Goal: Task Accomplishment & Management: Manage account settings

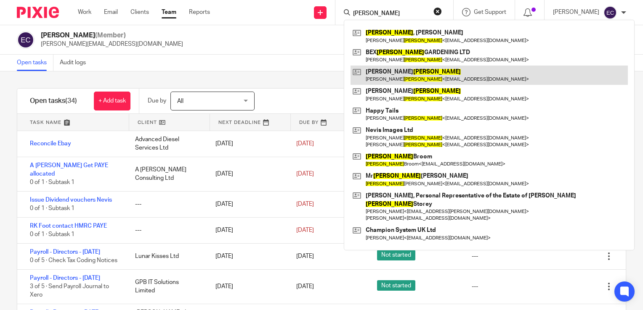
type input "EDWARDS"
click at [375, 72] on link at bounding box center [488, 75] width 277 height 19
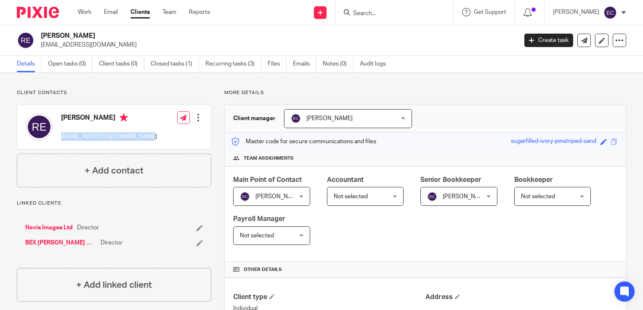
drag, startPoint x: 151, startPoint y: 139, endPoint x: 61, endPoint y: 138, distance: 90.4
click at [61, 138] on div "Rebecca Edwards rebeccajedwards26@gmail.com Edit contact Create client from con…" at bounding box center [113, 127] width 193 height 44
copy p "[EMAIL_ADDRESS][DOMAIN_NAME]"
click at [367, 11] on input "Search" at bounding box center [390, 14] width 76 height 8
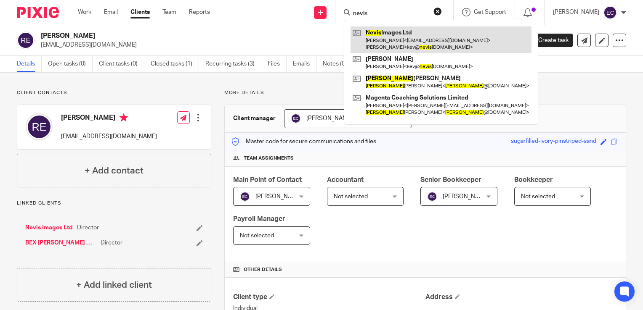
type input "nevis"
click at [381, 30] on link at bounding box center [440, 39] width 181 height 26
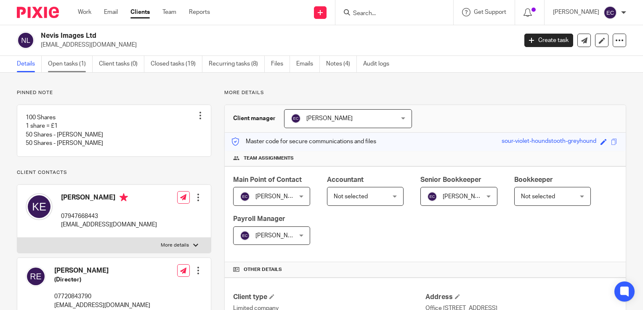
click at [77, 66] on link "Open tasks (1)" at bounding box center [70, 64] width 45 height 16
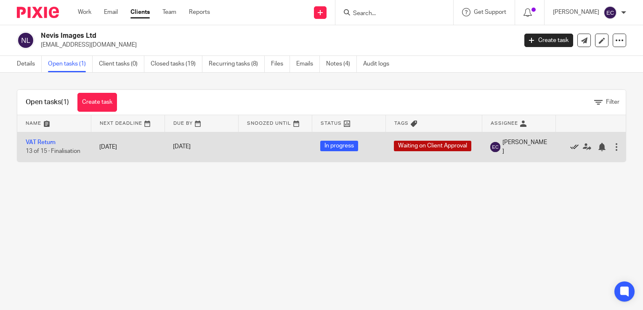
click at [575, 147] on icon at bounding box center [574, 147] width 8 height 8
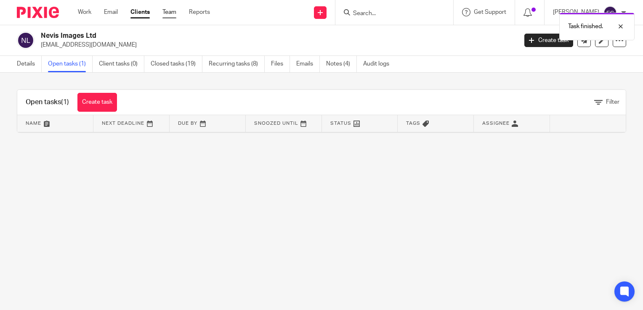
click at [170, 9] on link "Team" at bounding box center [169, 12] width 14 height 8
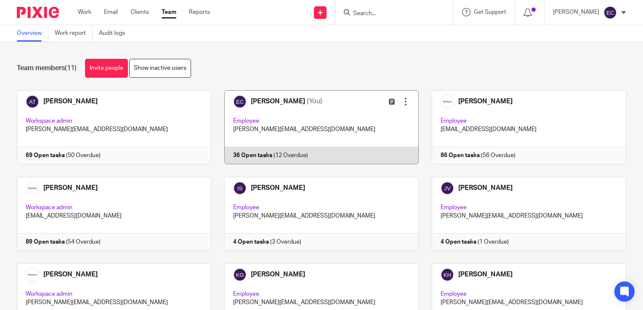
click at [281, 103] on link at bounding box center [314, 127] width 207 height 74
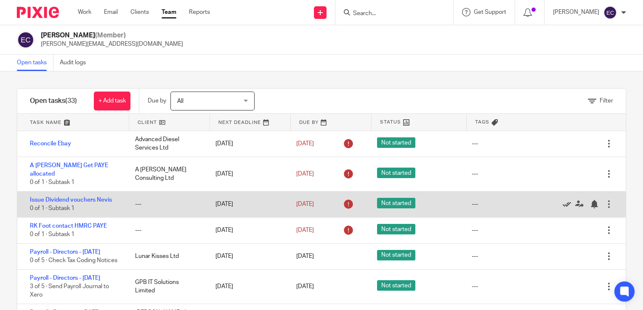
click at [562, 200] on icon at bounding box center [566, 204] width 8 height 8
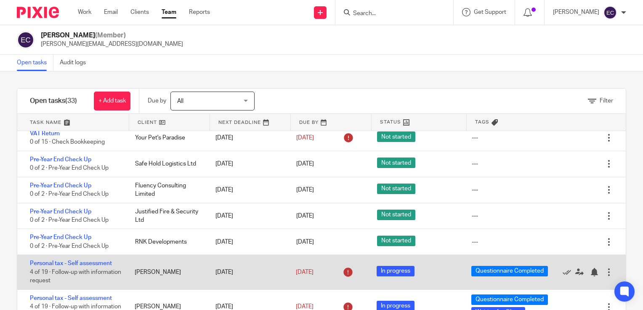
scroll to position [505, 0]
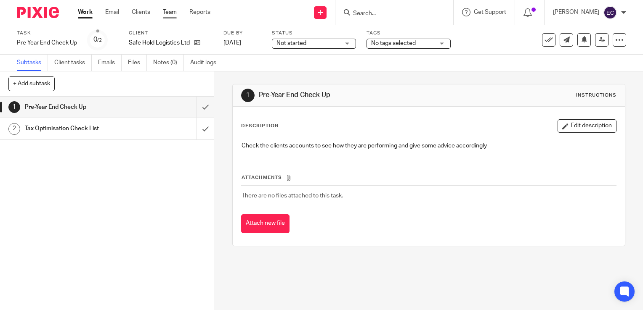
click at [177, 15] on link "Team" at bounding box center [170, 12] width 14 height 8
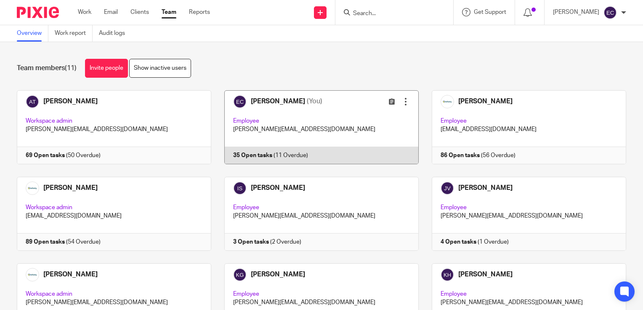
click at [274, 104] on link at bounding box center [314, 127] width 207 height 74
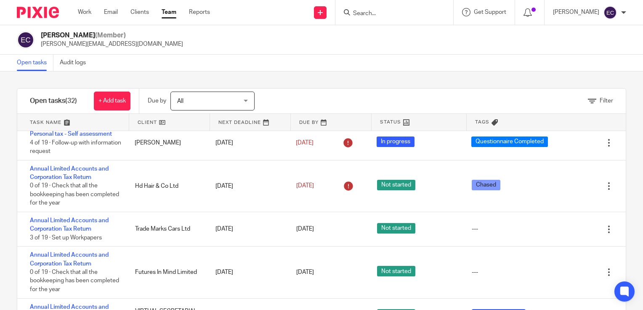
scroll to position [39, 0]
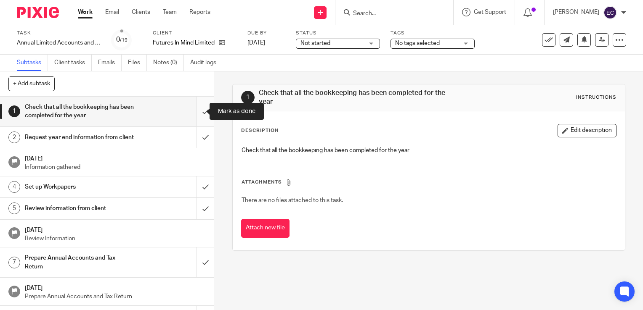
click at [197, 109] on input "submit" at bounding box center [107, 112] width 214 height 30
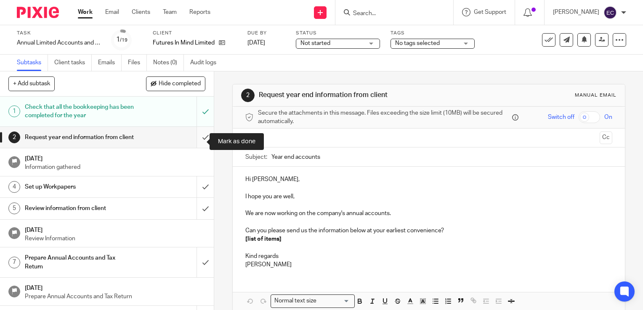
click at [196, 138] on input "submit" at bounding box center [107, 137] width 214 height 21
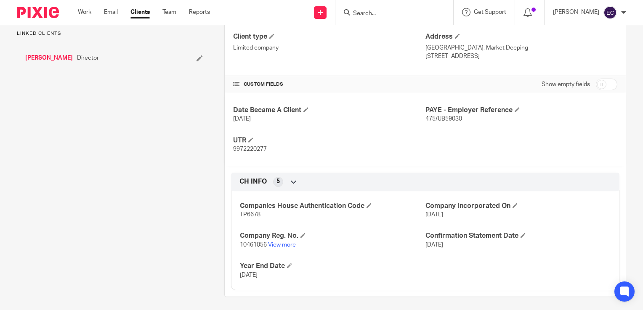
scroll to position [263, 0]
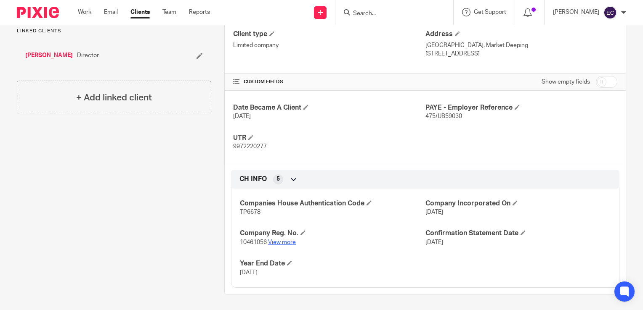
click at [280, 241] on link "View more" at bounding box center [282, 243] width 28 height 6
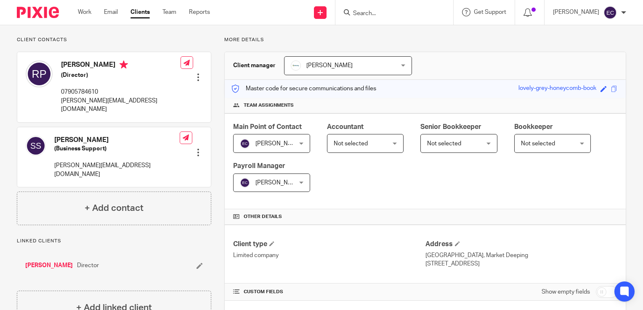
scroll to position [0, 0]
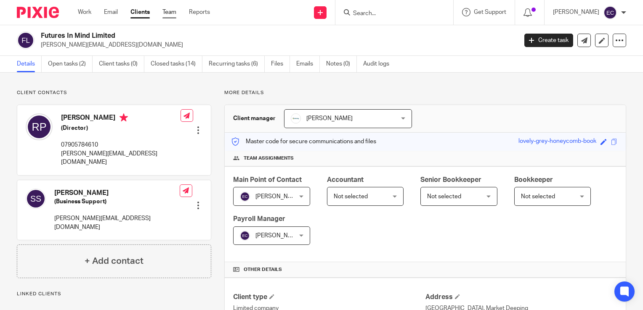
click at [172, 9] on link "Team" at bounding box center [169, 12] width 14 height 8
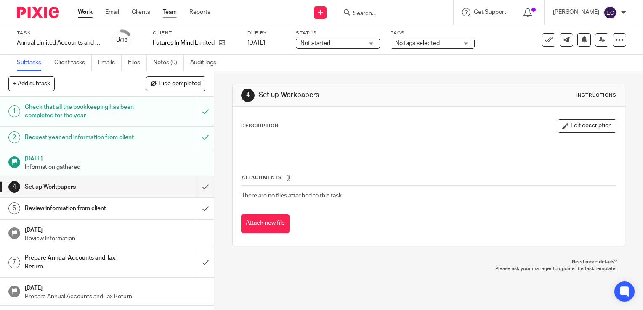
click at [167, 15] on link "Team" at bounding box center [170, 12] width 14 height 8
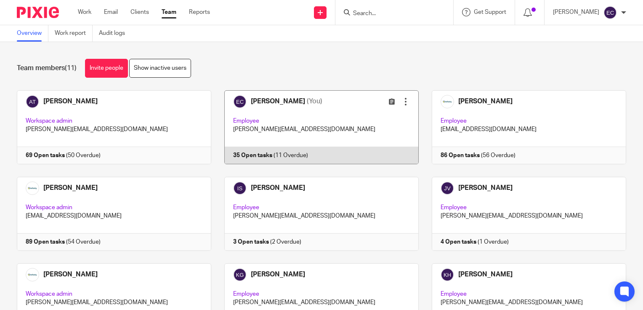
click at [296, 119] on link at bounding box center [314, 127] width 207 height 74
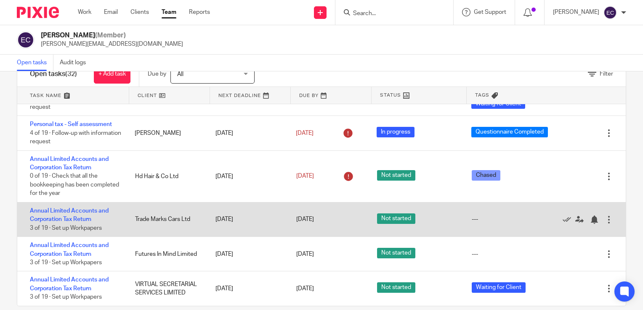
scroll to position [39, 0]
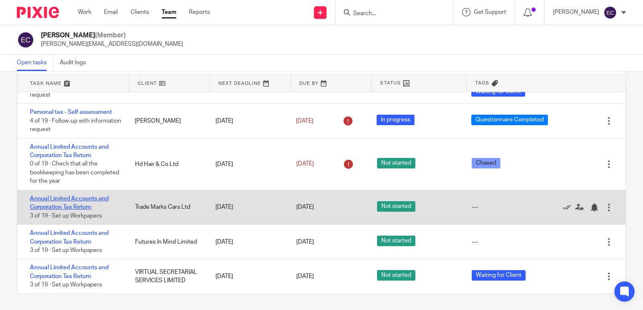
drag, startPoint x: 93, startPoint y: 198, endPoint x: 98, endPoint y: 198, distance: 5.0
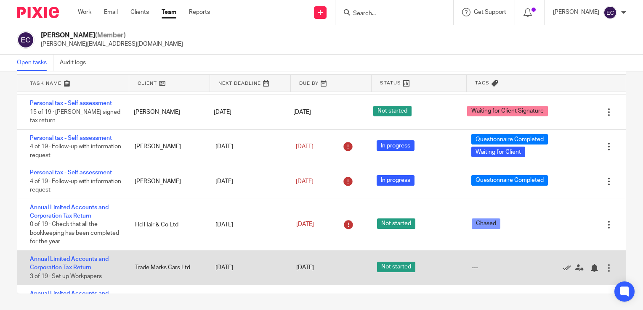
scroll to position [763, 0]
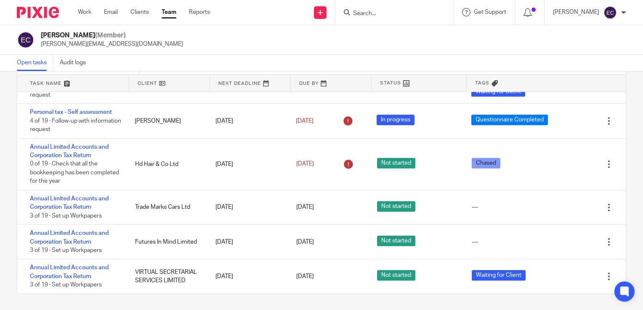
click at [175, 12] on link "Team" at bounding box center [169, 12] width 15 height 8
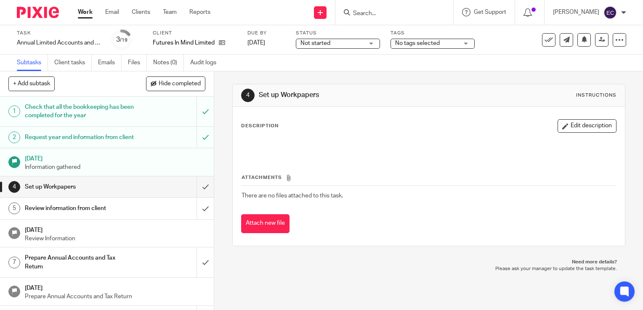
click at [371, 42] on div "Not started Not started" at bounding box center [338, 44] width 84 height 10
click at [436, 103] on div "4 Set up Workpapers Instructions" at bounding box center [429, 96] width 392 height 22
click at [464, 45] on div "No tags selected" at bounding box center [432, 44] width 84 height 10
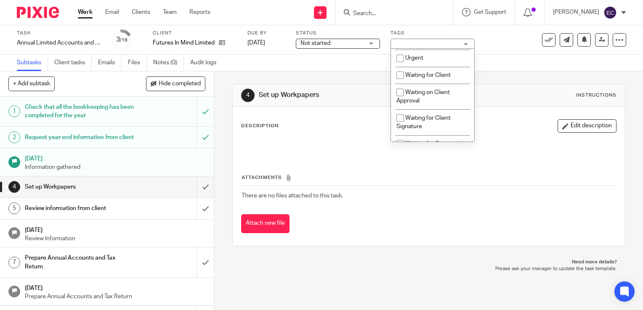
scroll to position [294, 0]
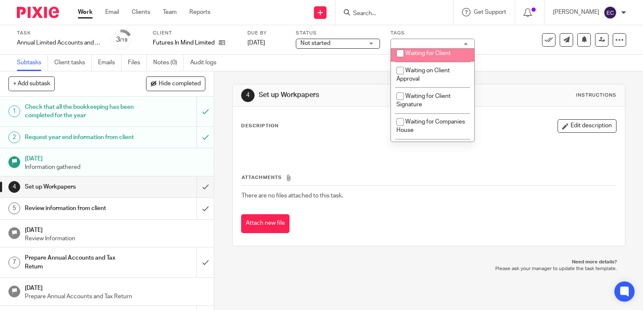
click at [433, 60] on li "Waiting for Client" at bounding box center [432, 53] width 83 height 17
checkbox input "true"
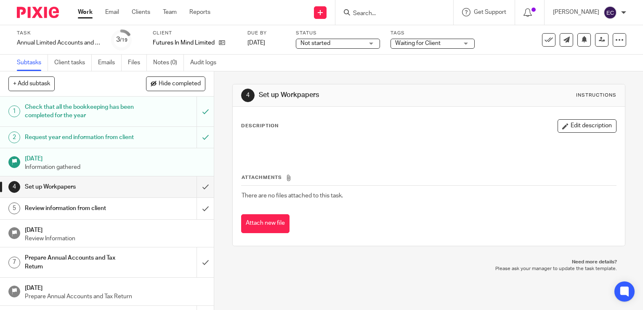
click at [385, 198] on td "There are no files attached to this task." at bounding box center [428, 196] width 375 height 20
click at [466, 46] on div "No tags selected" at bounding box center [432, 44] width 84 height 10
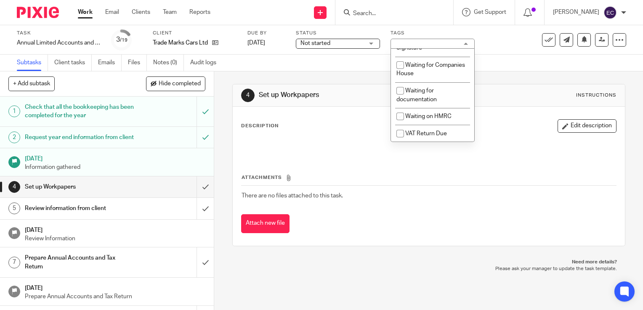
scroll to position [294, 0]
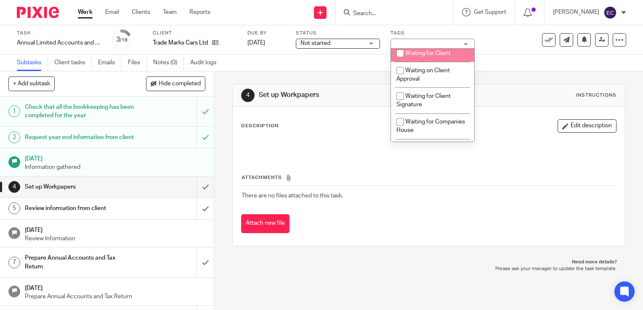
click at [434, 62] on li "Waiting for Client" at bounding box center [432, 53] width 83 height 17
checkbox input "true"
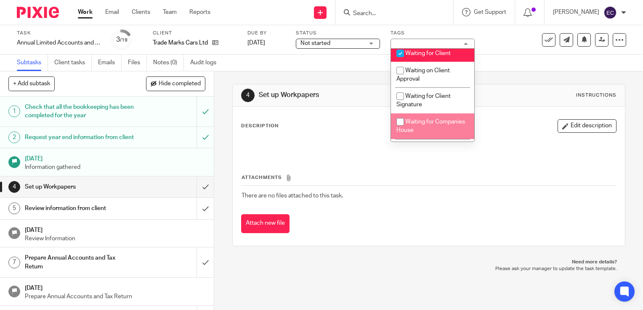
drag, startPoint x: 441, startPoint y: 165, endPoint x: 439, endPoint y: 161, distance: 4.7
click at [441, 164] on div "Attachments There are no files attached to this task. Attach new file" at bounding box center [428, 195] width 375 height 77
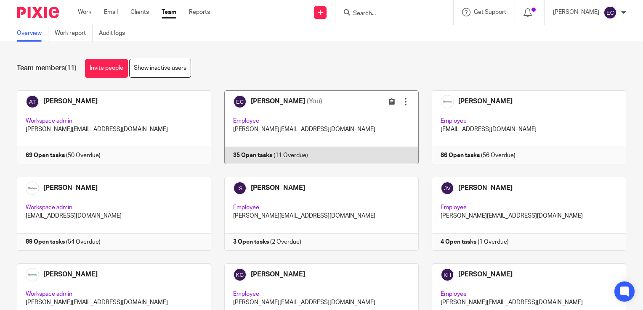
click at [309, 116] on link at bounding box center [314, 127] width 207 height 74
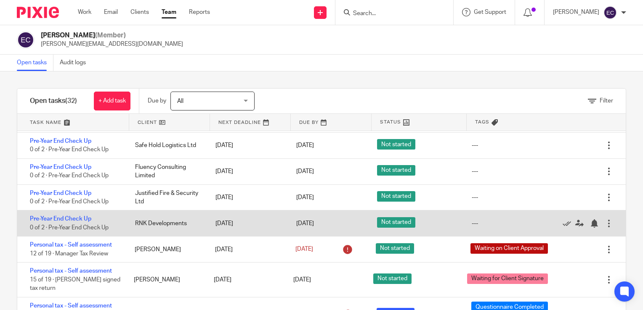
scroll to position [553, 0]
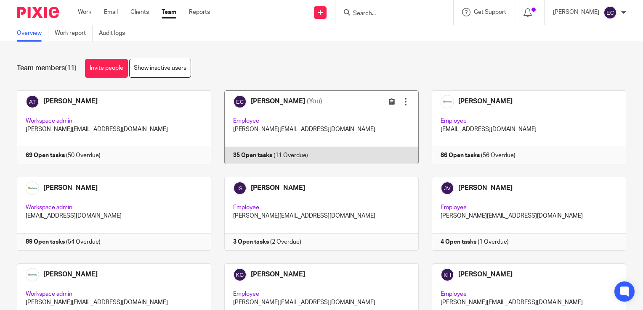
click at [264, 117] on link at bounding box center [314, 127] width 207 height 74
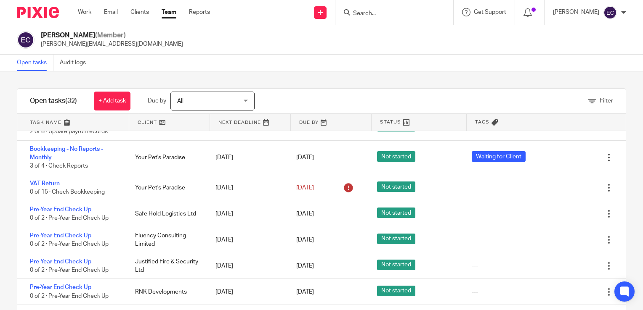
scroll to position [505, 0]
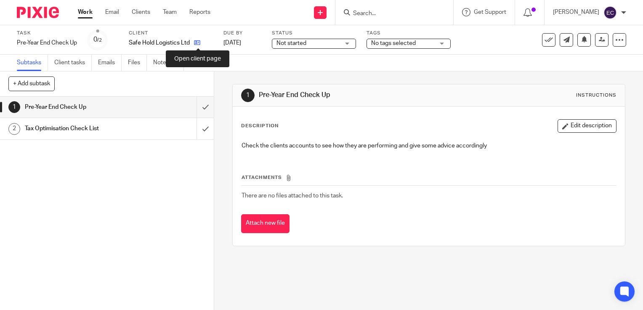
click at [196, 41] on icon at bounding box center [197, 43] width 6 height 6
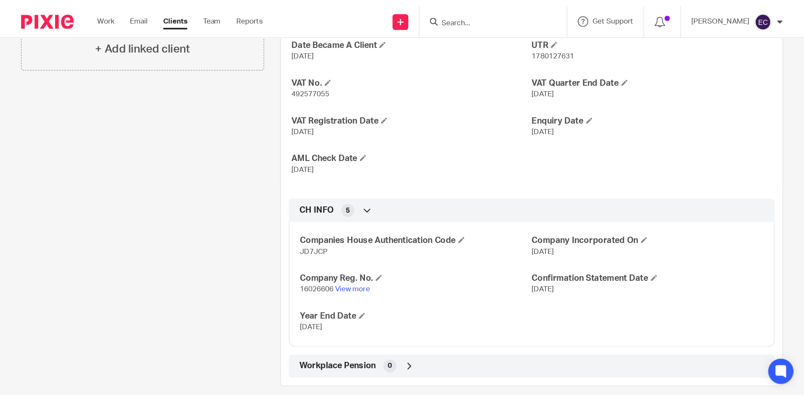
scroll to position [348, 0]
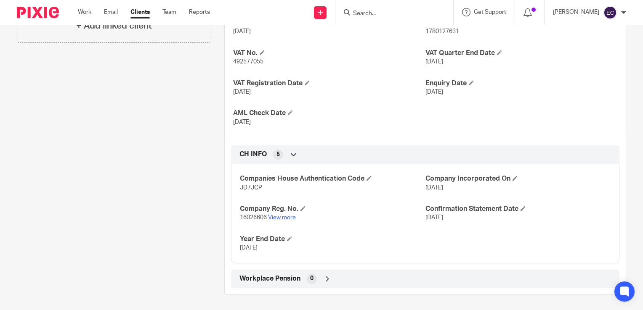
click at [286, 217] on link "View more" at bounding box center [282, 218] width 28 height 6
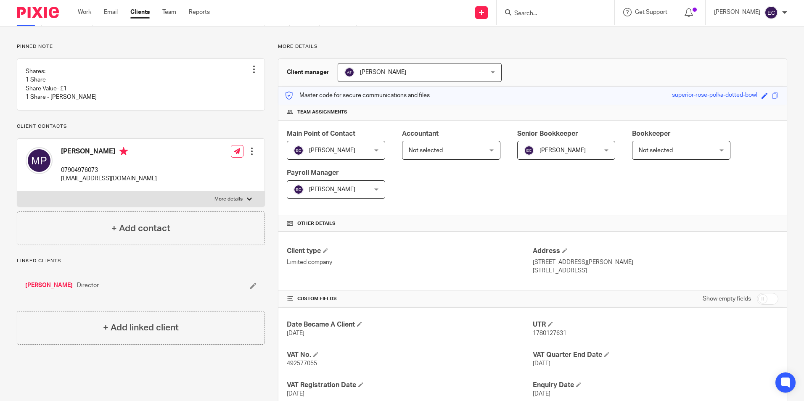
scroll to position [0, 0]
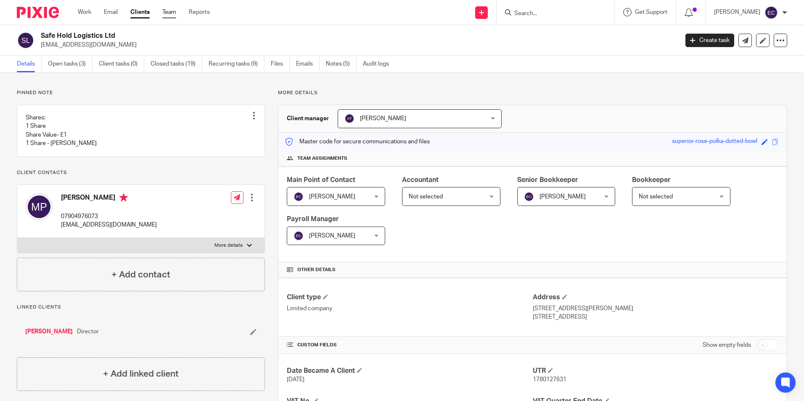
click at [170, 12] on link "Team" at bounding box center [169, 12] width 14 height 8
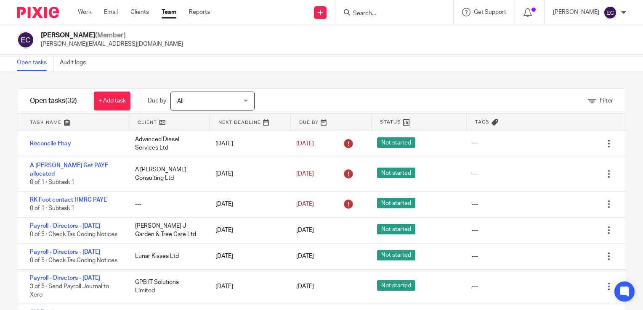
click at [374, 12] on input "Search" at bounding box center [390, 14] width 76 height 8
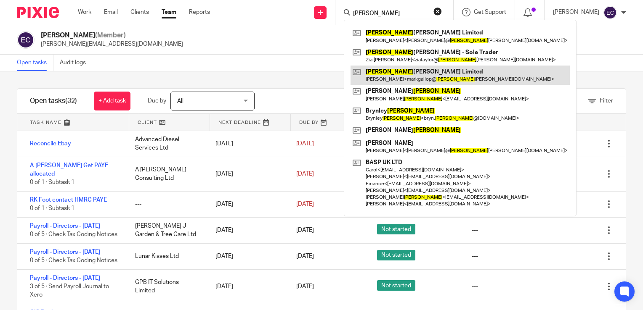
type input "[PERSON_NAME]"
click at [399, 79] on link at bounding box center [459, 75] width 219 height 19
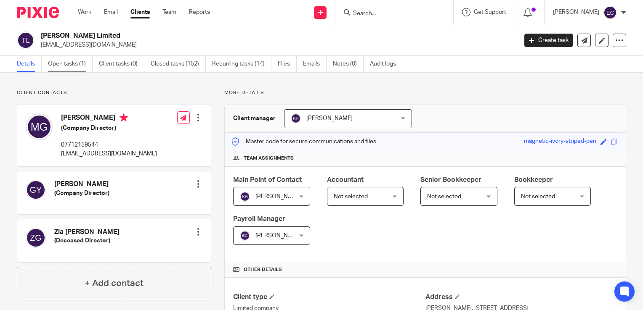
click at [84, 65] on link "Open tasks (1)" at bounding box center [70, 64] width 45 height 16
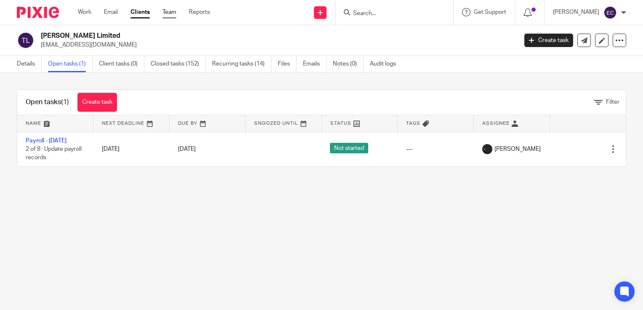
click at [173, 15] on link "Team" at bounding box center [169, 12] width 14 height 8
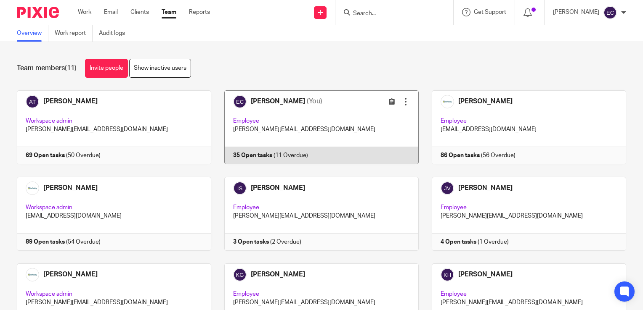
click at [310, 117] on link at bounding box center [314, 127] width 207 height 74
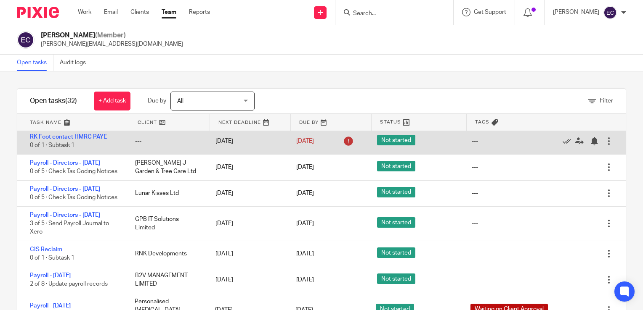
scroll to position [84, 0]
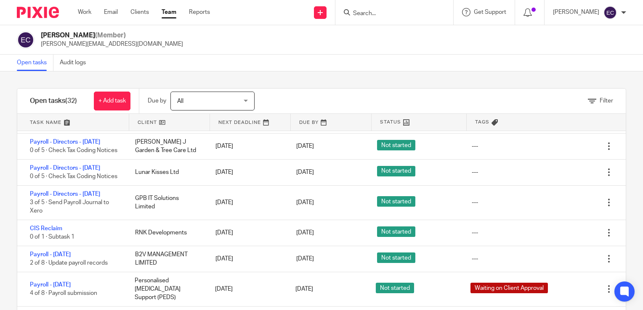
click at [167, 11] on link "Team" at bounding box center [169, 12] width 15 height 8
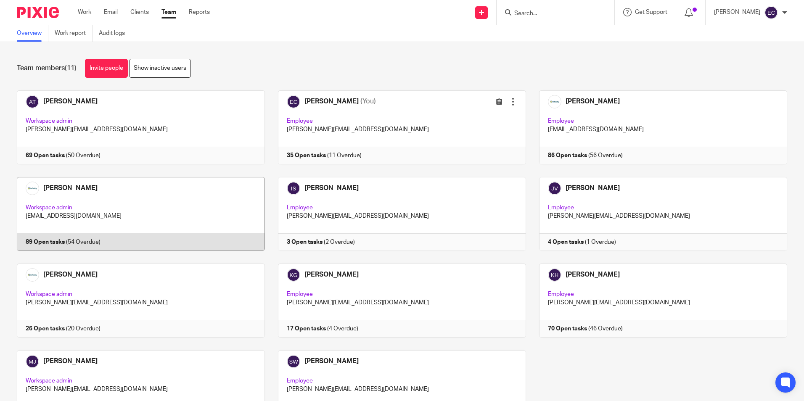
click at [136, 206] on link at bounding box center [134, 214] width 261 height 74
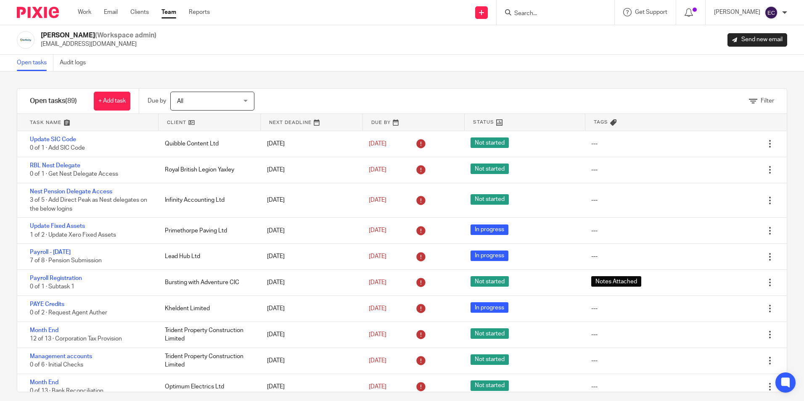
click at [44, 122] on link at bounding box center [87, 122] width 141 height 17
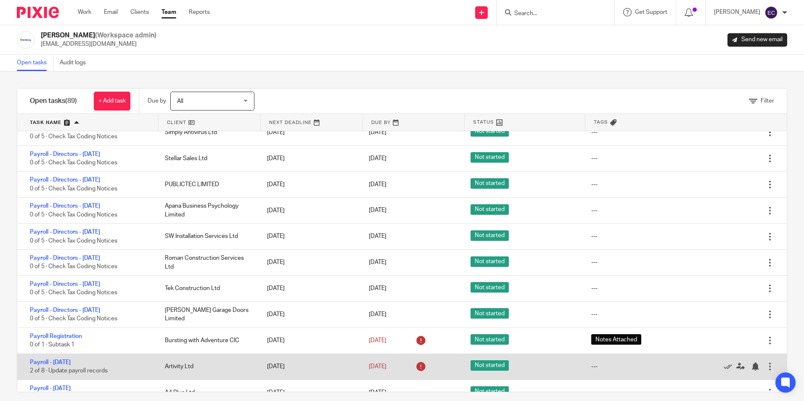
scroll to position [715, 0]
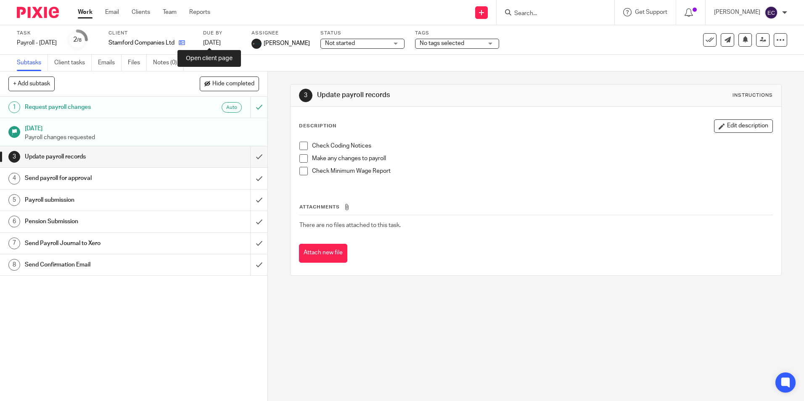
click at [185, 41] on icon at bounding box center [182, 43] width 6 height 6
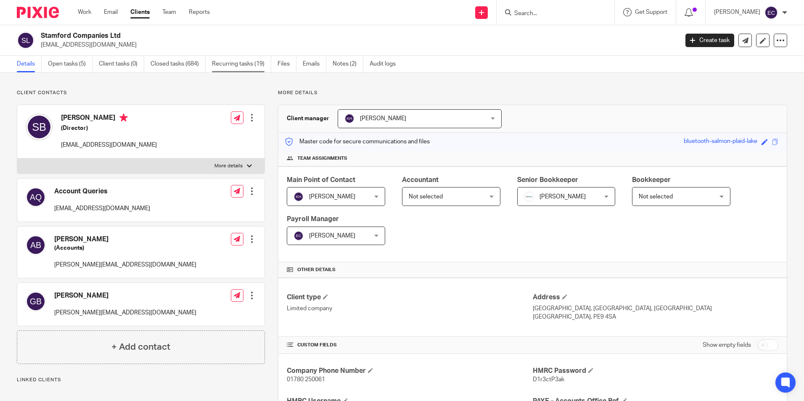
click at [234, 63] on link "Recurring tasks (19)" at bounding box center [241, 64] width 59 height 16
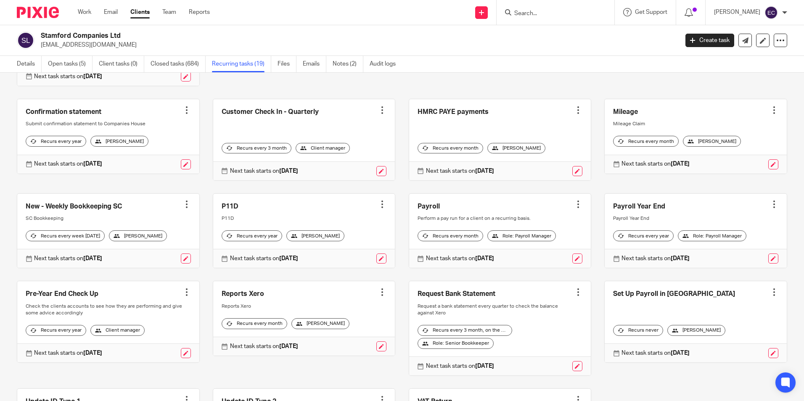
scroll to position [126, 0]
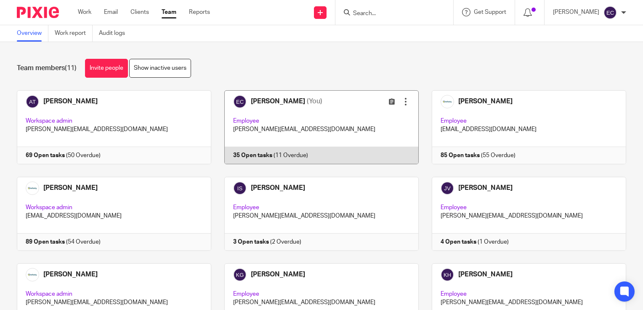
click at [326, 114] on link at bounding box center [314, 127] width 207 height 74
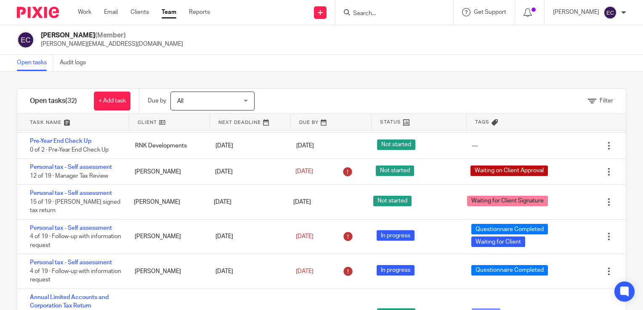
scroll to position [547, 0]
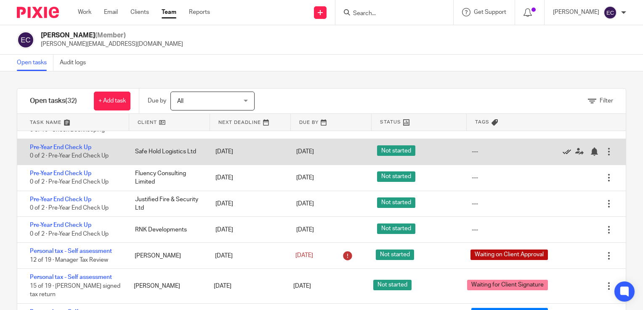
click at [562, 156] on icon at bounding box center [566, 152] width 8 height 8
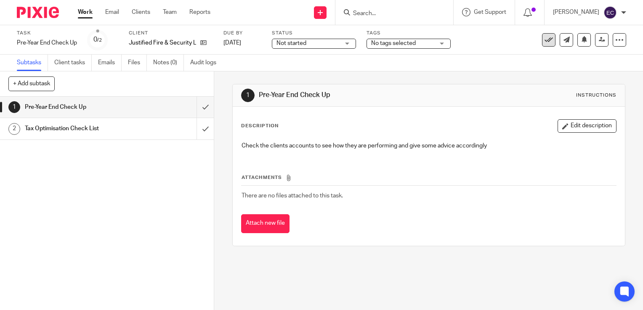
click at [544, 43] on icon at bounding box center [548, 40] width 8 height 8
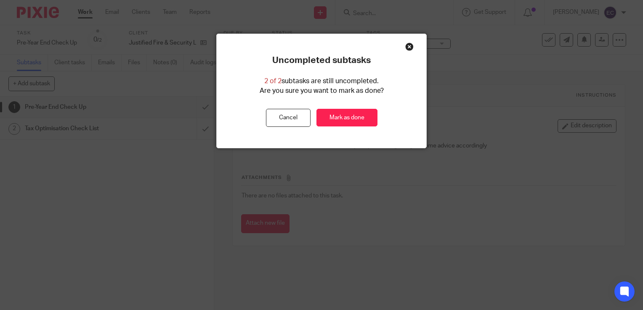
click at [302, 111] on button "Cancel" at bounding box center [288, 118] width 45 height 18
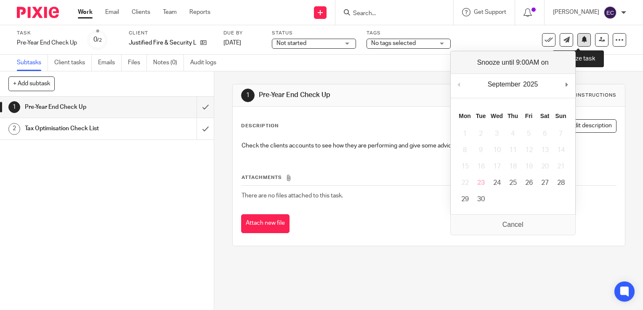
click at [578, 43] on button at bounding box center [583, 39] width 13 height 13
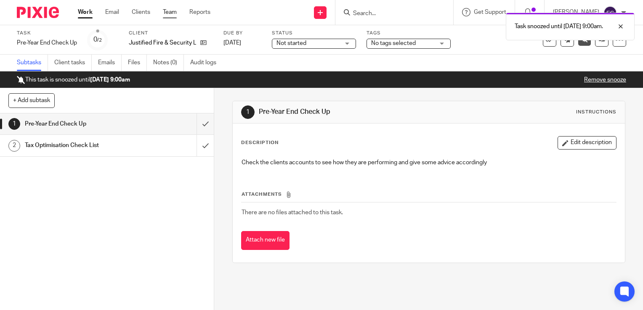
click at [169, 11] on link "Team" at bounding box center [170, 12] width 14 height 8
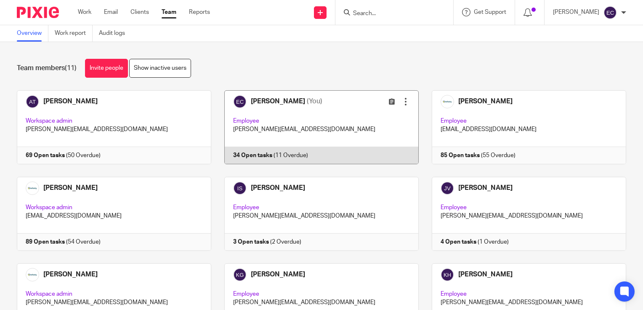
click at [319, 134] on link at bounding box center [314, 127] width 207 height 74
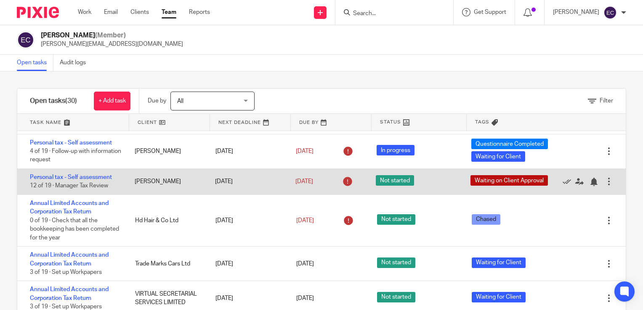
scroll to position [710, 0]
